Goal: Check status: Check status

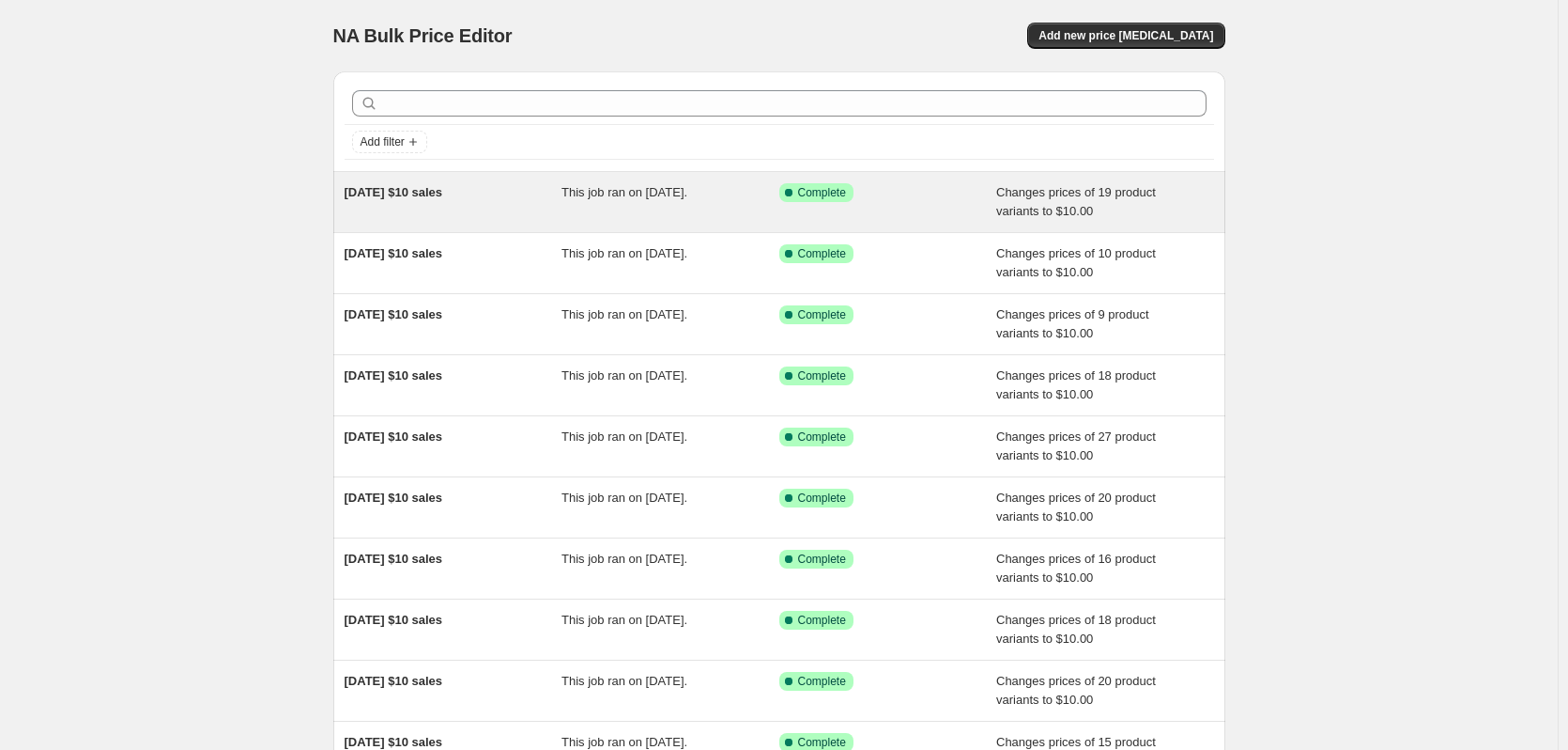
click at [490, 186] on div "[DATE] $10 sales" at bounding box center [454, 202] width 218 height 38
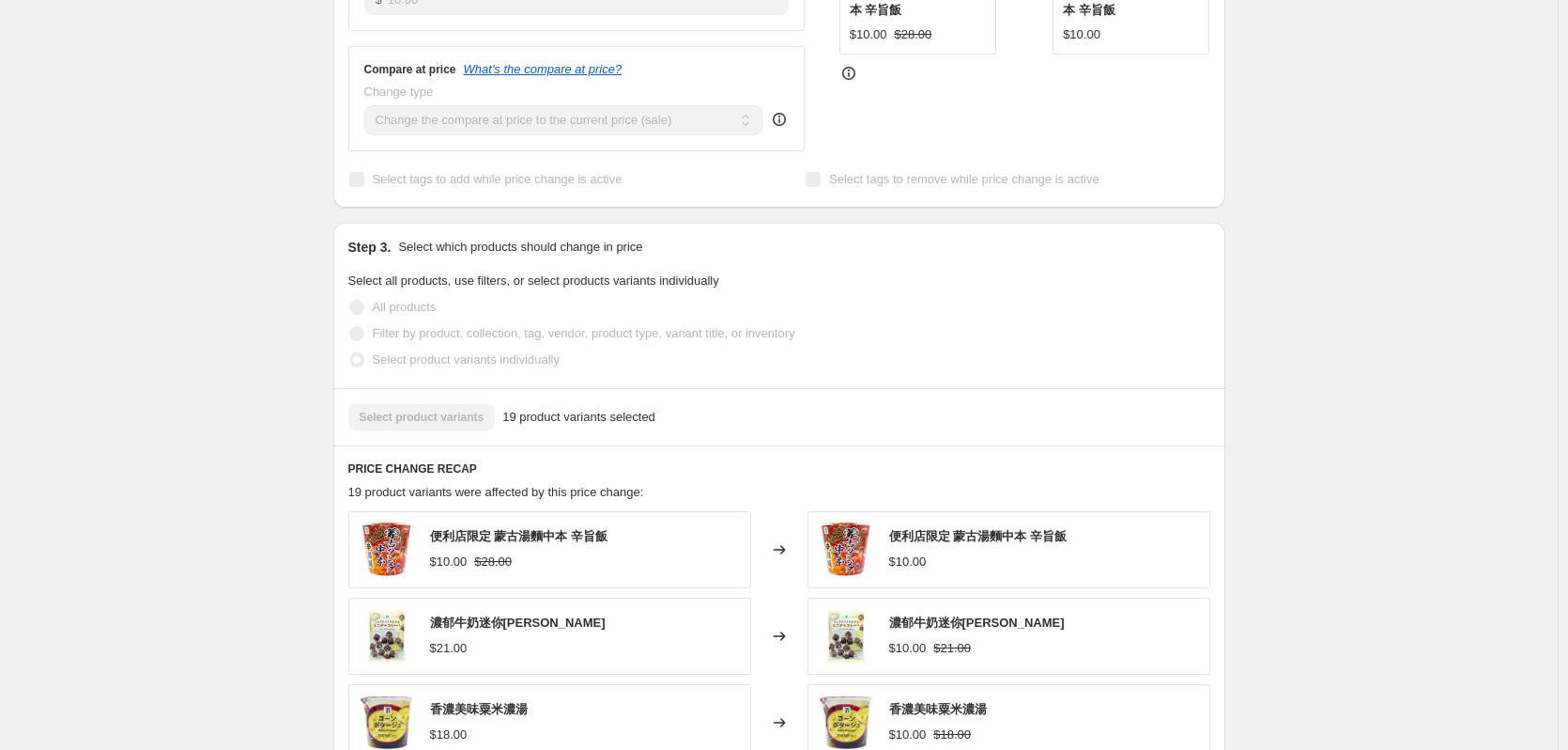
scroll to position [1033, 0]
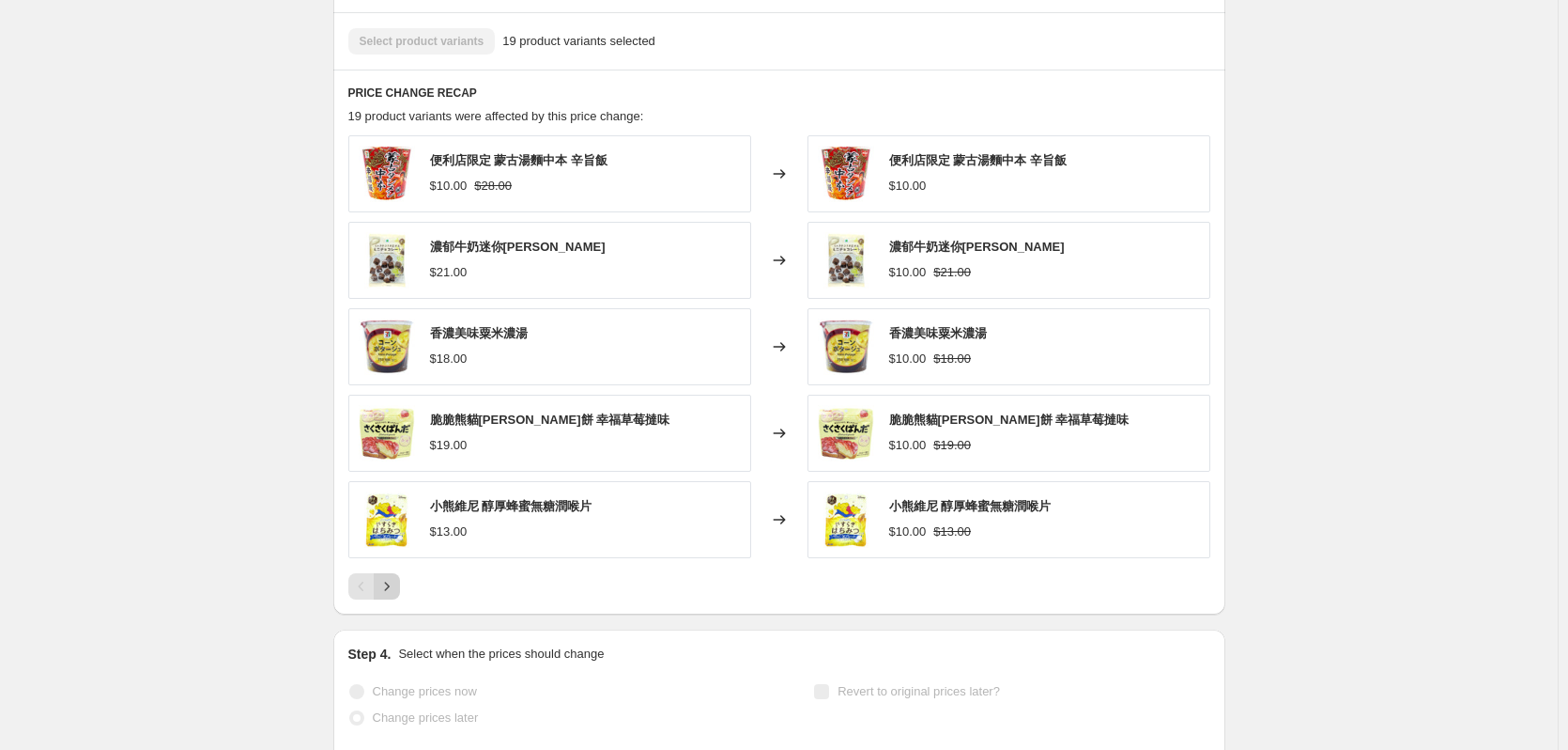
click at [395, 593] on icon "Next" at bounding box center [387, 586] width 19 height 19
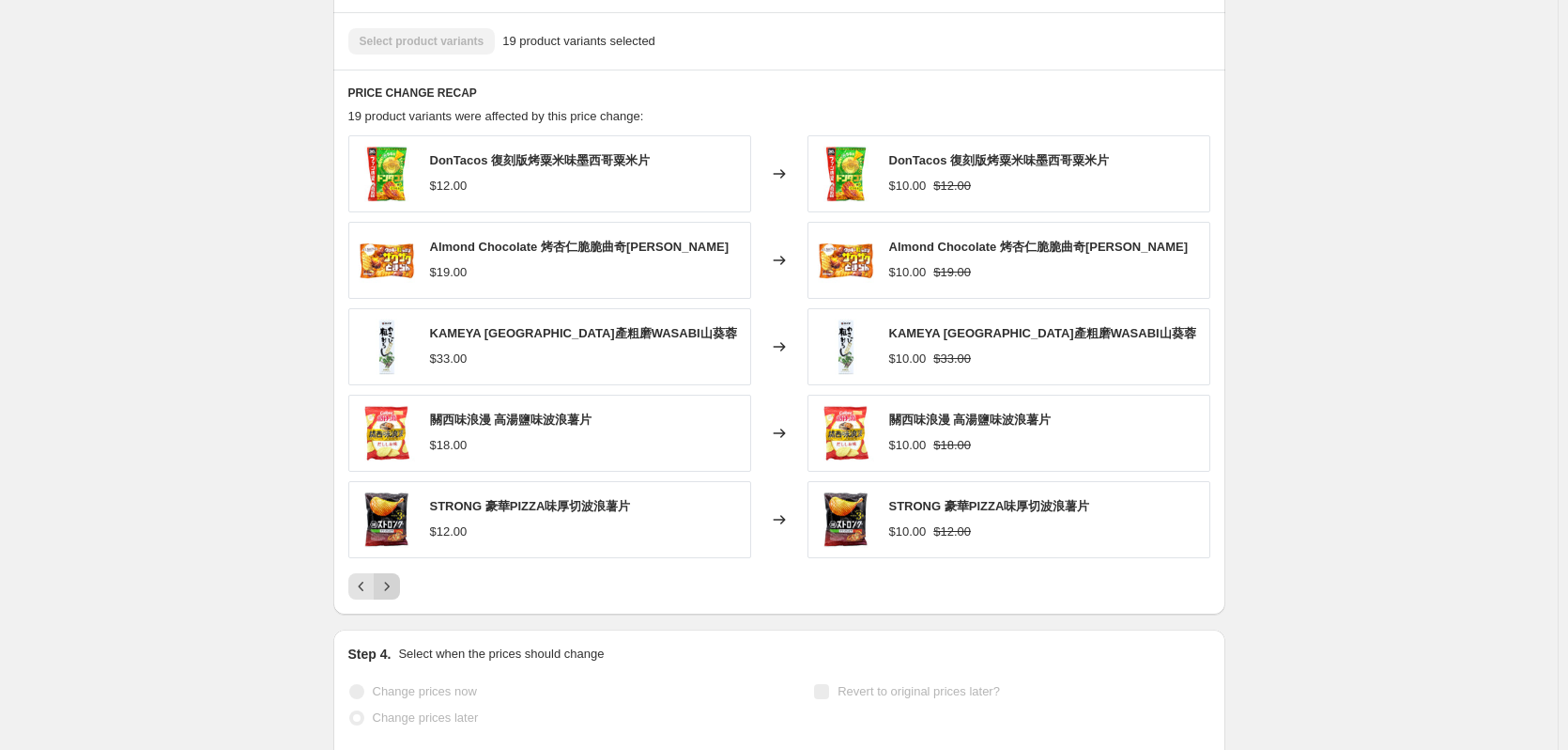
click at [395, 587] on icon "Next" at bounding box center [387, 586] width 19 height 19
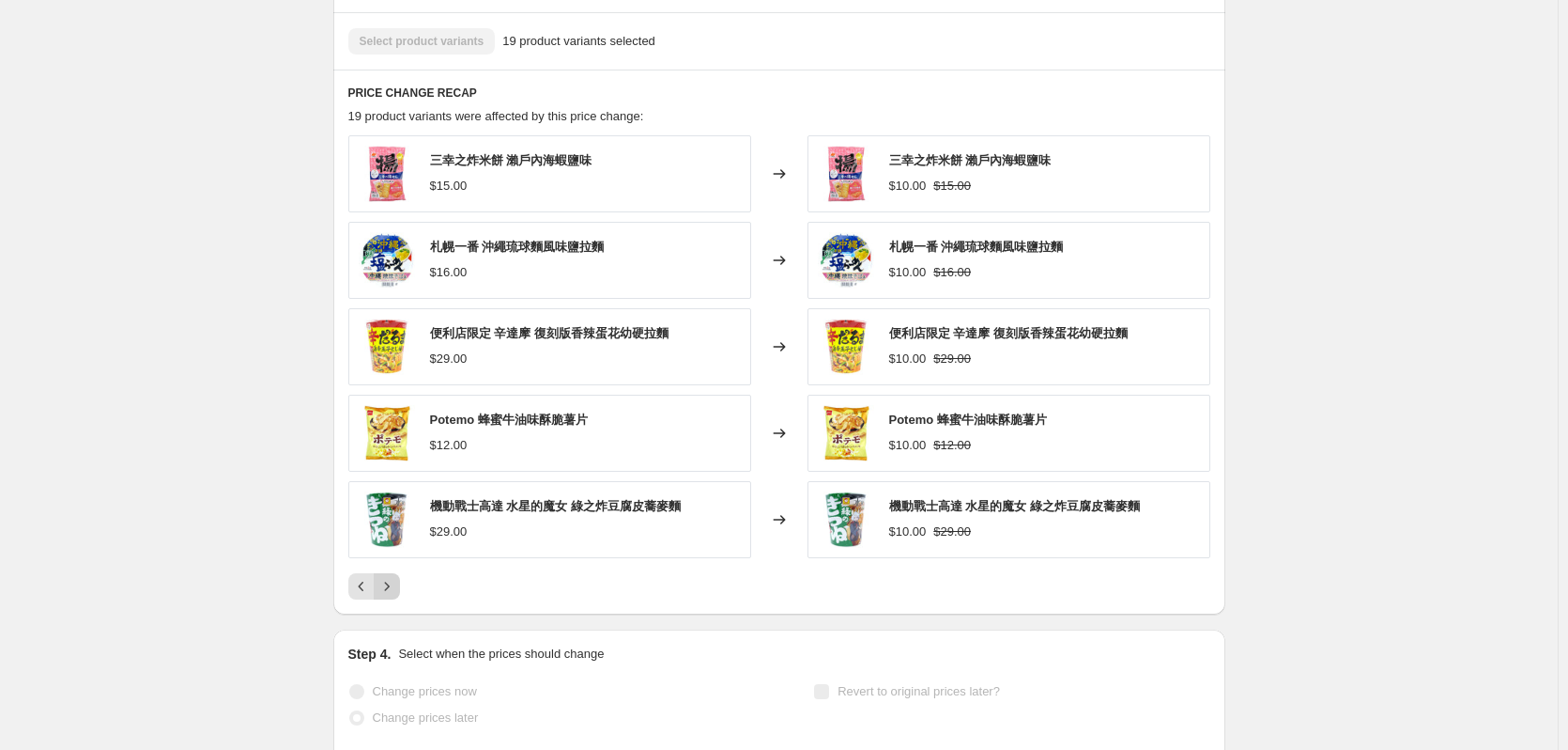
click at [393, 589] on icon "Next" at bounding box center [387, 586] width 19 height 19
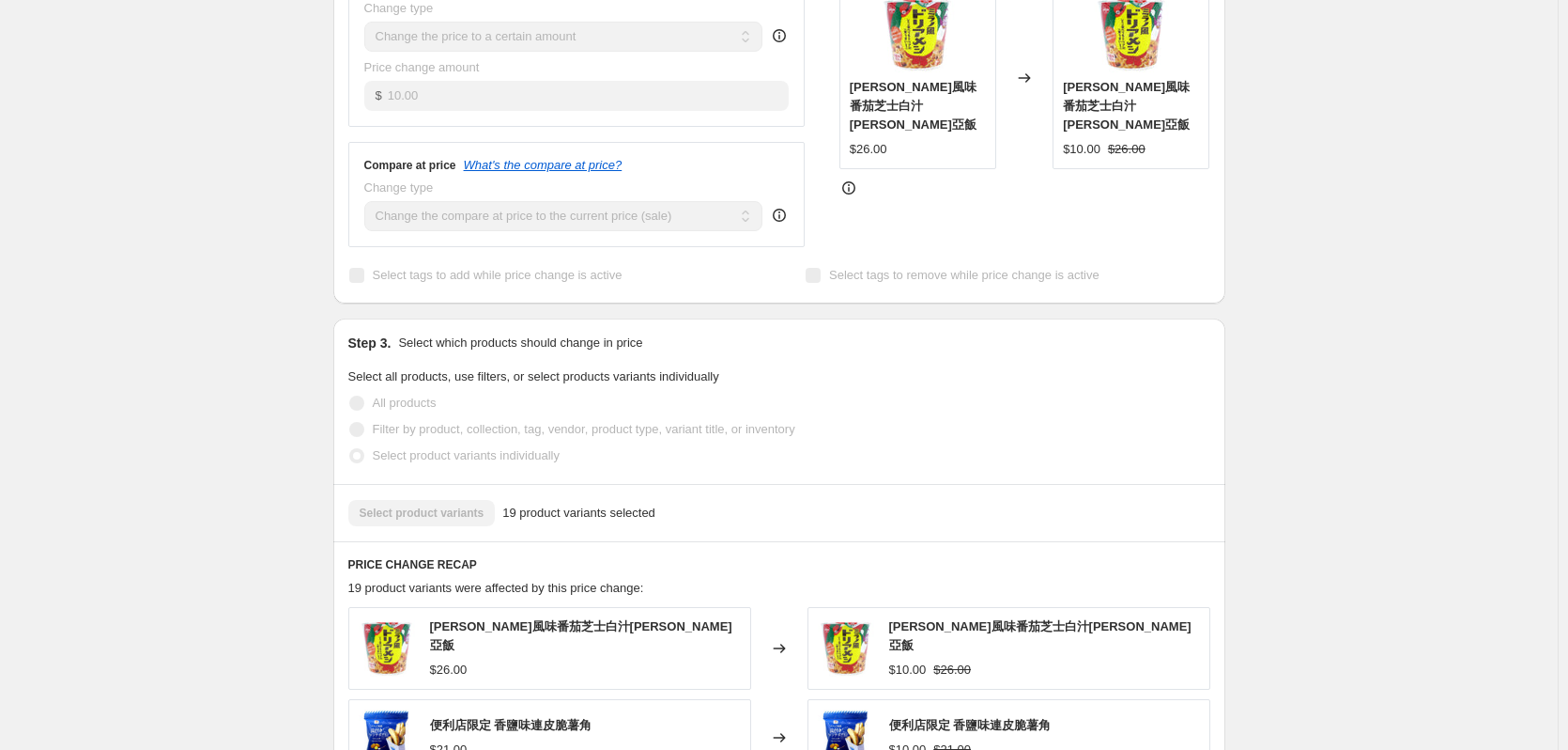
scroll to position [470, 0]
